Goal: Task Accomplishment & Management: Use online tool/utility

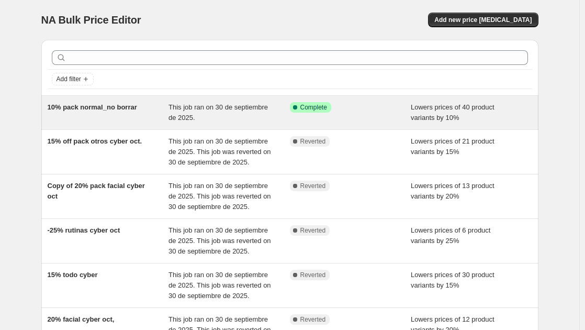
click at [119, 108] on span "10% pack normal_no borrar" at bounding box center [93, 107] width 90 height 8
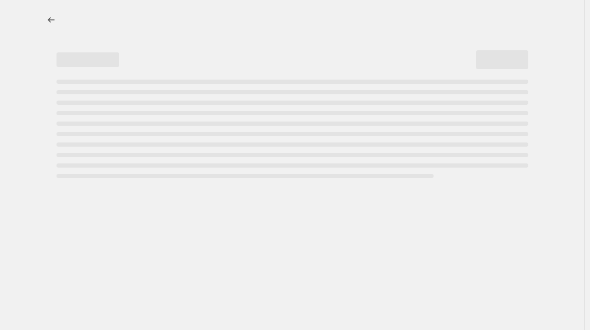
select select "percentage"
select select "product_type"
select select "product_status"
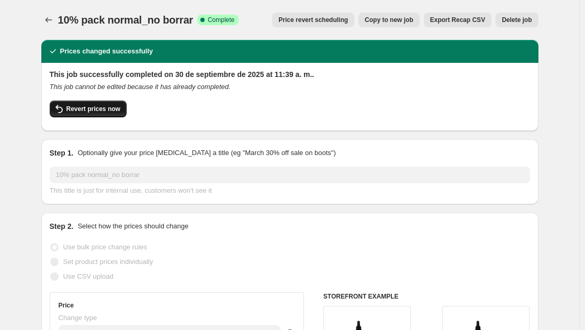
click at [109, 106] on span "Revert prices now" at bounding box center [93, 109] width 54 height 8
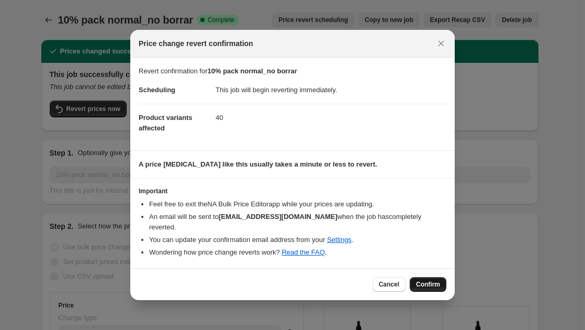
click at [434, 281] on span "Confirm" at bounding box center [428, 284] width 24 height 8
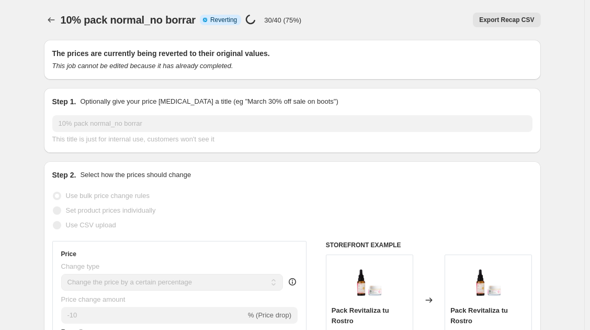
select select "percentage"
select select "product_type"
select select "product_status"
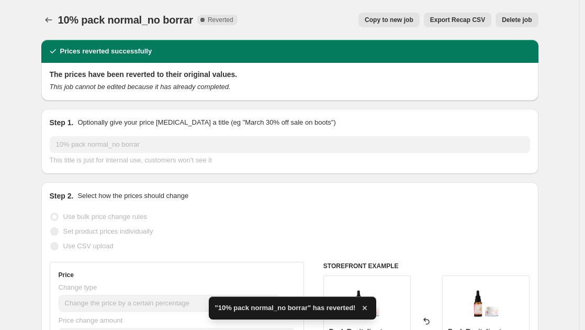
click at [402, 22] on span "Copy to new job" at bounding box center [389, 20] width 49 height 8
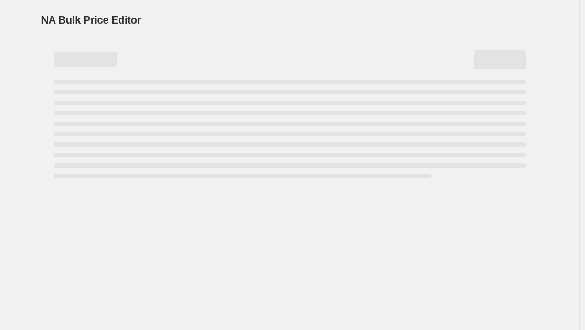
select select "percentage"
select select "product_type"
select select "product_status"
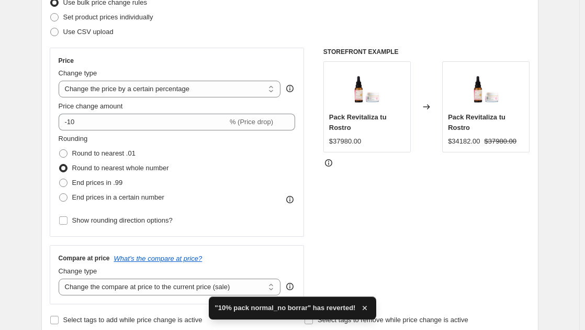
scroll to position [157, 0]
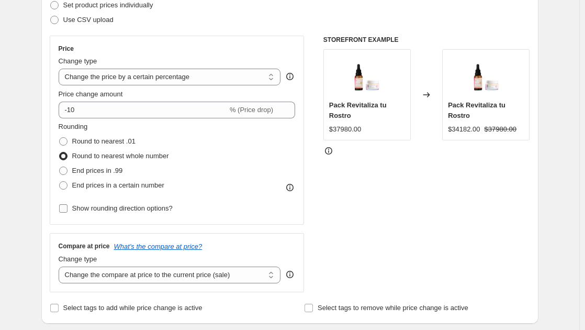
click at [66, 208] on input "Show rounding direction options?" at bounding box center [63, 208] width 8 height 8
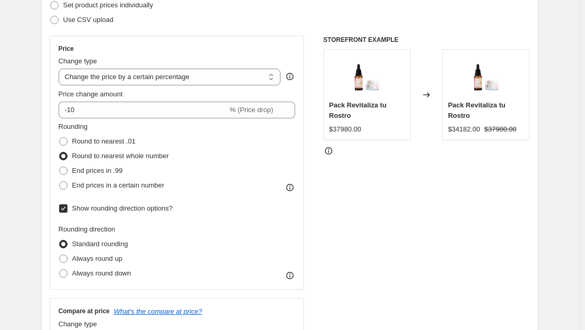
click at [67, 209] on input "Show rounding direction options?" at bounding box center [63, 208] width 8 height 8
checkbox input "false"
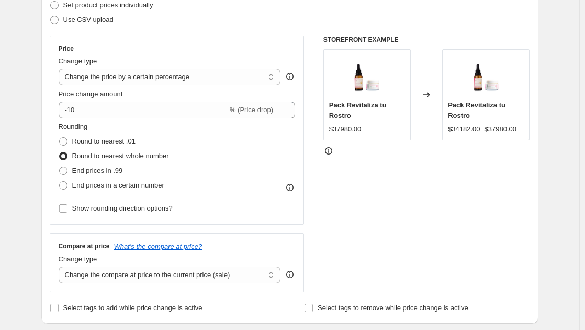
click at [293, 188] on icon at bounding box center [290, 187] width 10 height 10
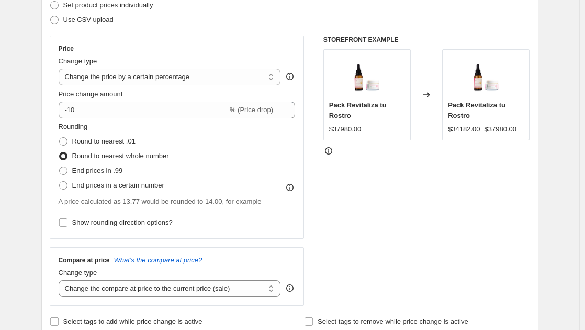
click at [293, 188] on icon at bounding box center [290, 187] width 10 height 10
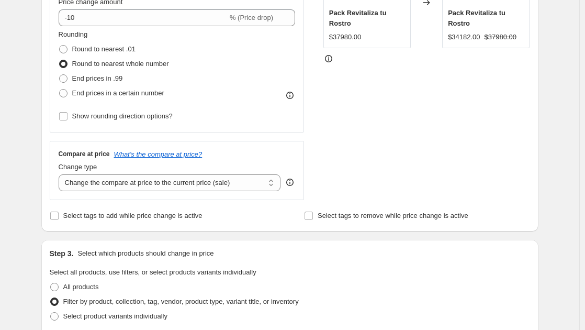
scroll to position [262, 0]
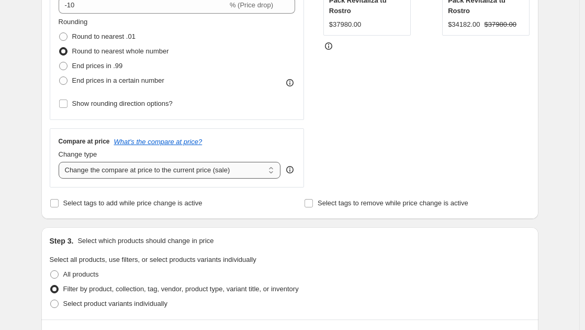
click at [268, 173] on select "Change the compare at price to the current price (sale) Change the compare at p…" at bounding box center [170, 170] width 222 height 17
click at [61, 162] on select "Change the compare at price to the current price (sale) Change the compare at p…" at bounding box center [170, 170] width 222 height 17
click at [59, 204] on span at bounding box center [54, 202] width 9 height 9
click at [59, 204] on input "Select tags to add while price change is active" at bounding box center [54, 203] width 8 height 8
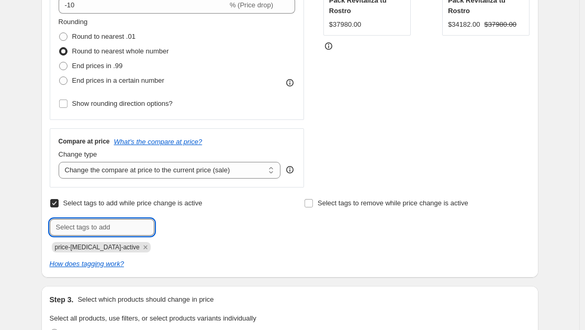
click at [94, 227] on input "text" at bounding box center [102, 227] width 105 height 17
click at [59, 205] on input "Select tags to add while price change is active" at bounding box center [54, 203] width 8 height 8
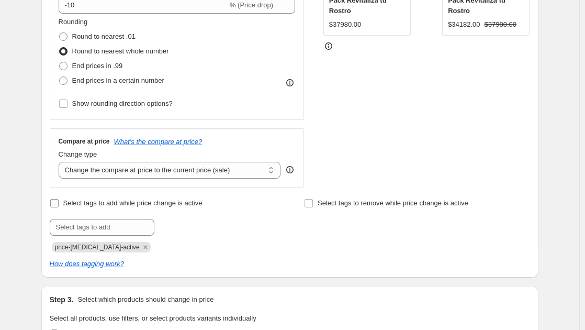
checkbox input "false"
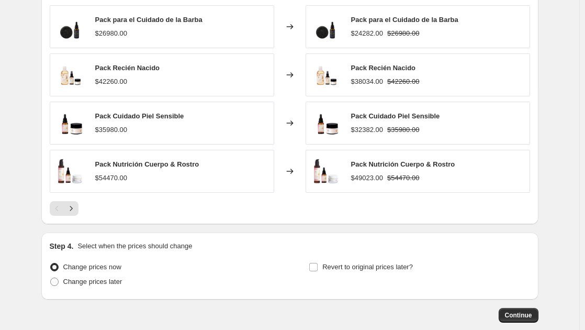
scroll to position [858, 0]
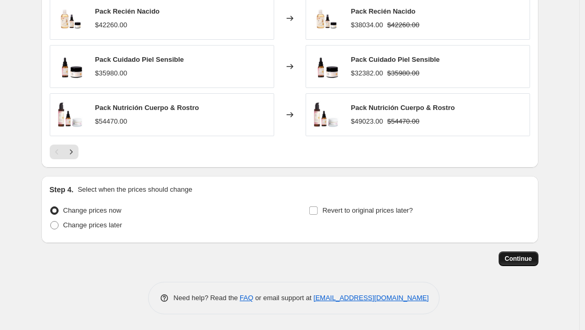
click at [513, 254] on button "Continue" at bounding box center [519, 258] width 40 height 15
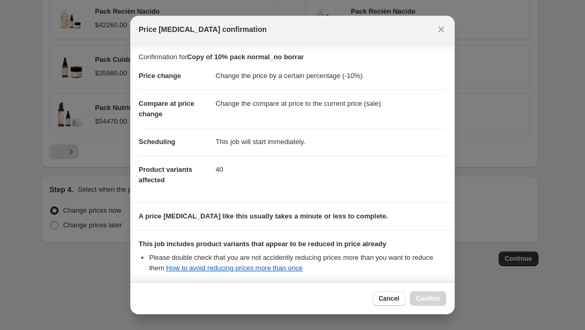
scroll to position [111, 0]
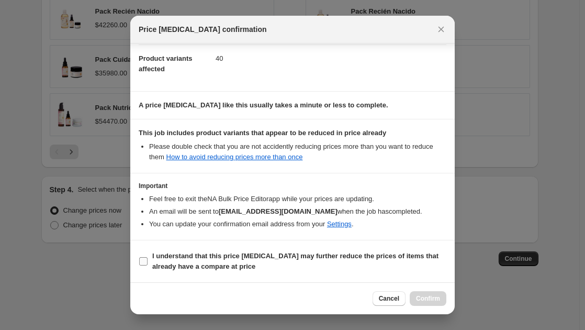
click at [145, 262] on input "I understand that this price [MEDICAL_DATA] may further reduce the prices of it…" at bounding box center [143, 261] width 8 height 8
checkbox input "true"
click at [421, 298] on span "Confirm" at bounding box center [428, 298] width 24 height 8
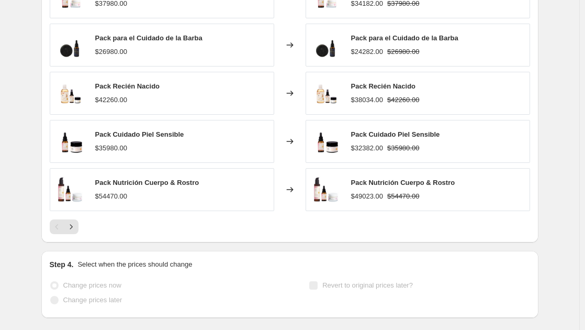
select select "percentage"
select select "product_type"
select select "product_status"
